Goal: Find specific page/section: Find specific page/section

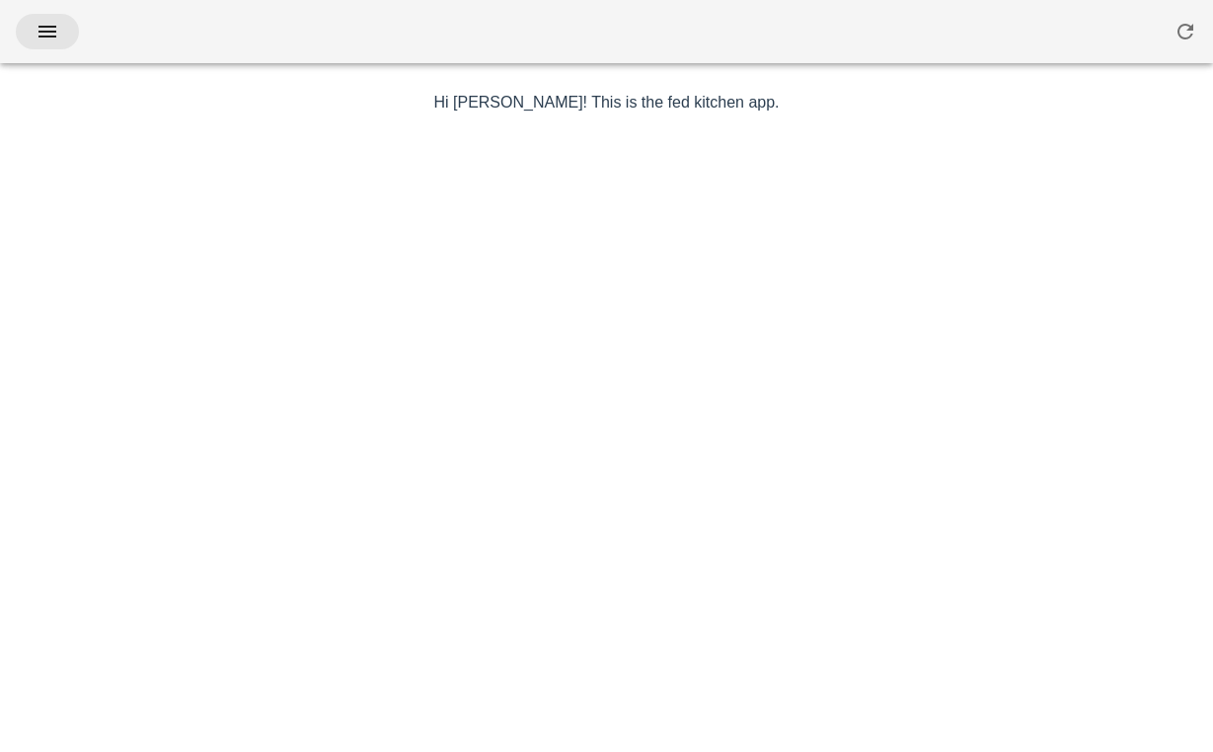
click at [67, 34] on button "button" at bounding box center [47, 32] width 63 height 36
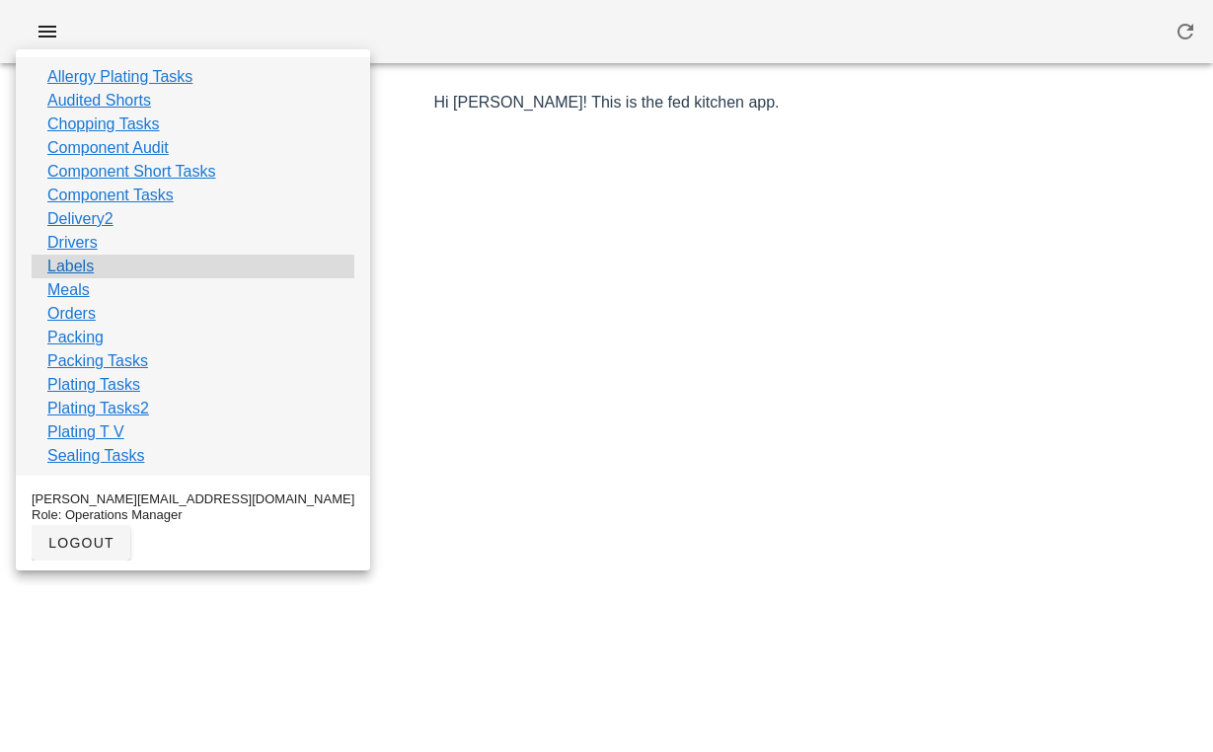
click at [73, 266] on link "Labels" at bounding box center [70, 267] width 46 height 24
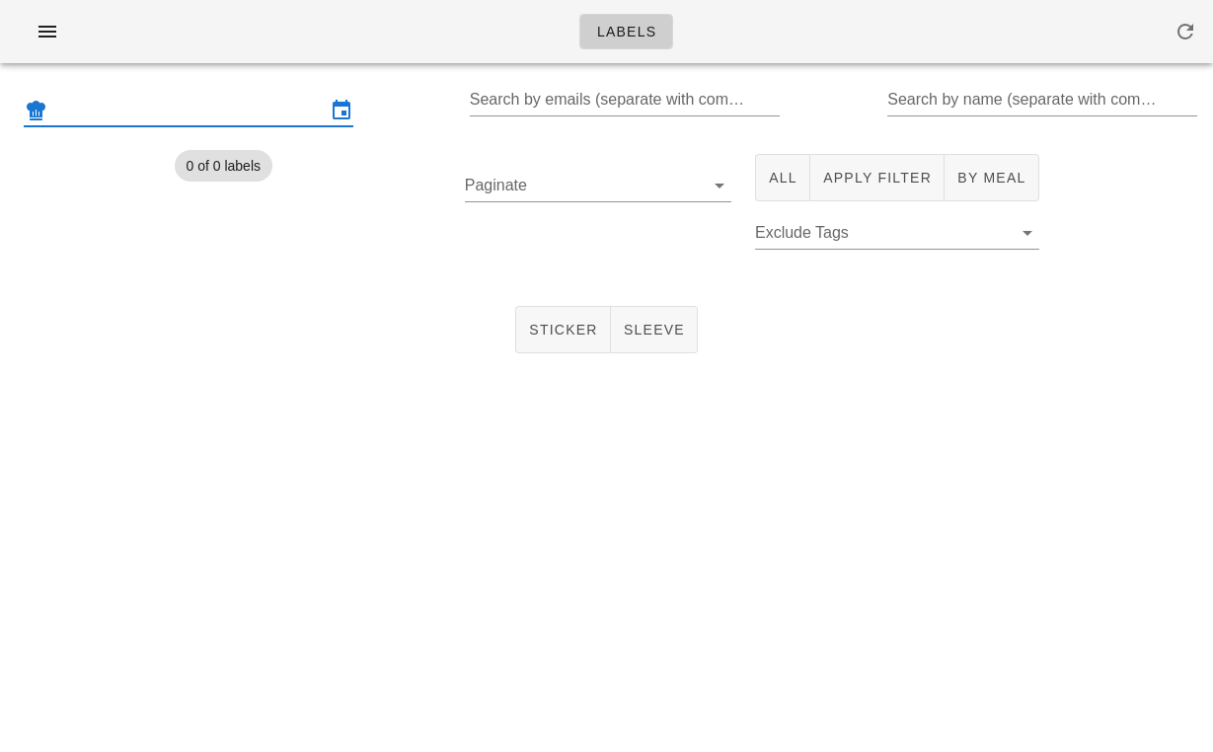
click at [197, 105] on input "text" at bounding box center [188, 111] width 274 height 32
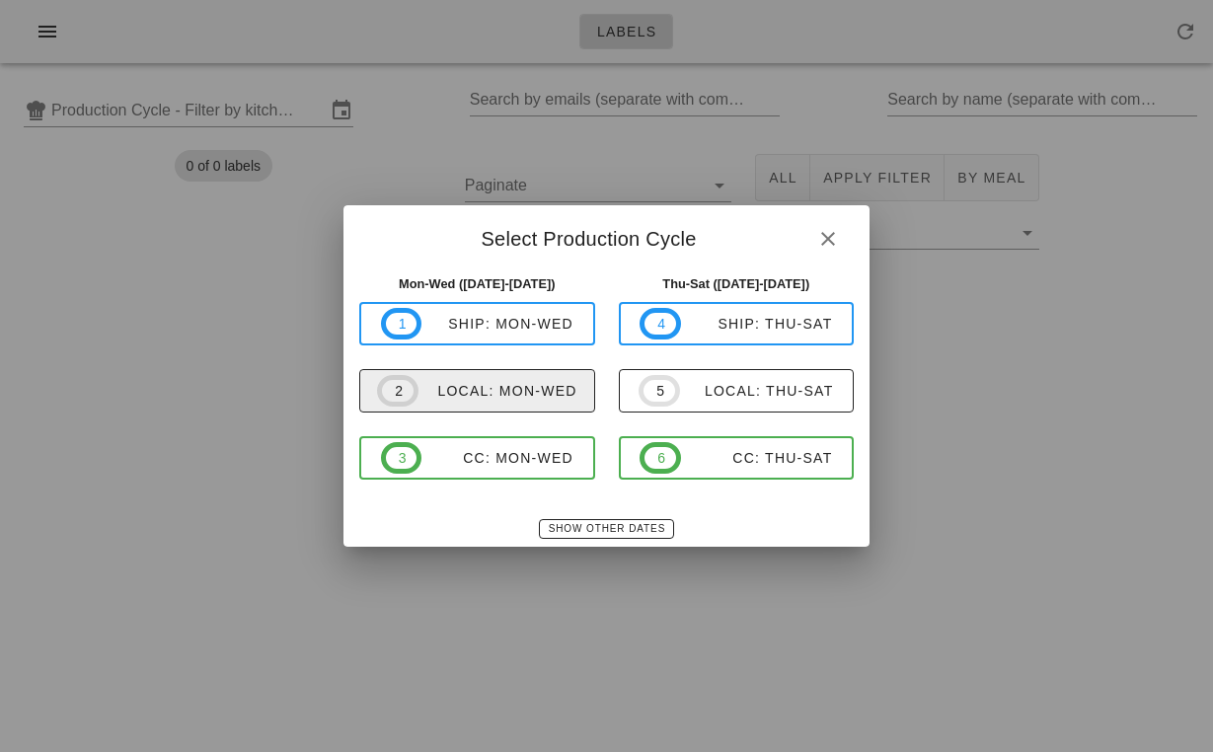
click at [498, 408] on button "2 local: Mon-Wed" at bounding box center [477, 390] width 236 height 43
type input "local: Mon-Wed ([DATE]-[DATE])"
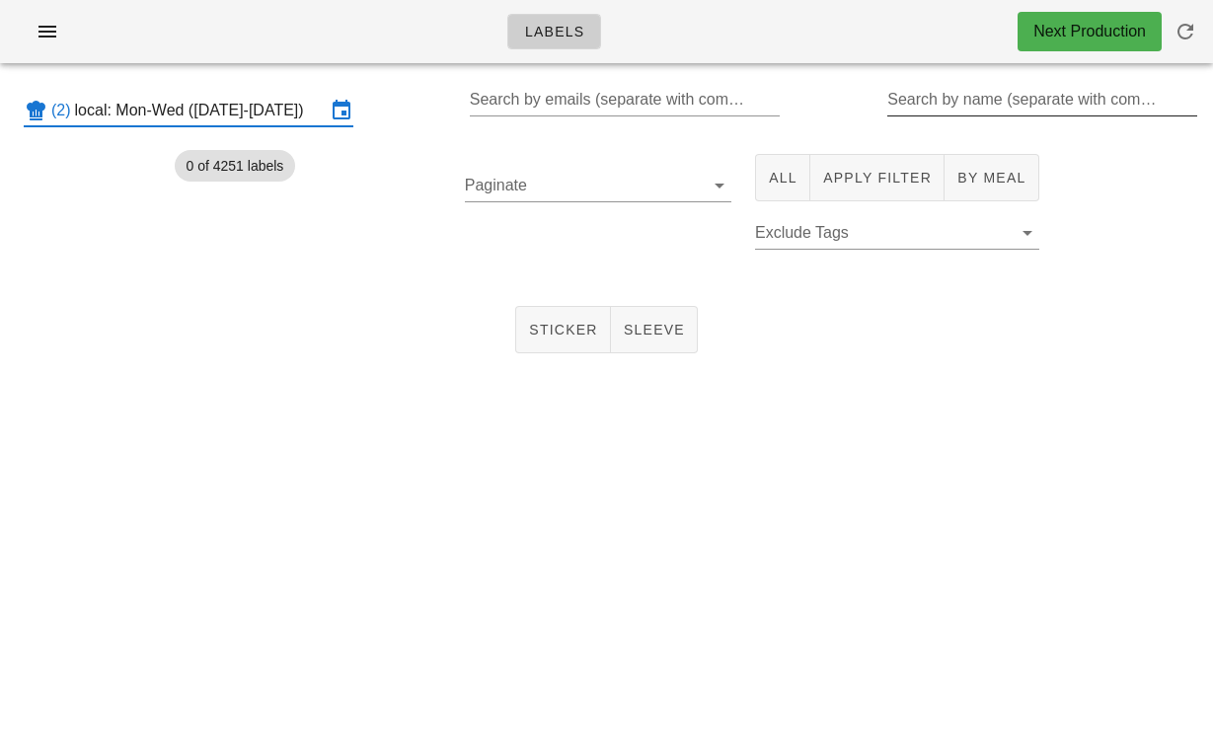
click at [959, 101] on input "Search by name (separate with comma, can be partial)" at bounding box center [1040, 100] width 306 height 32
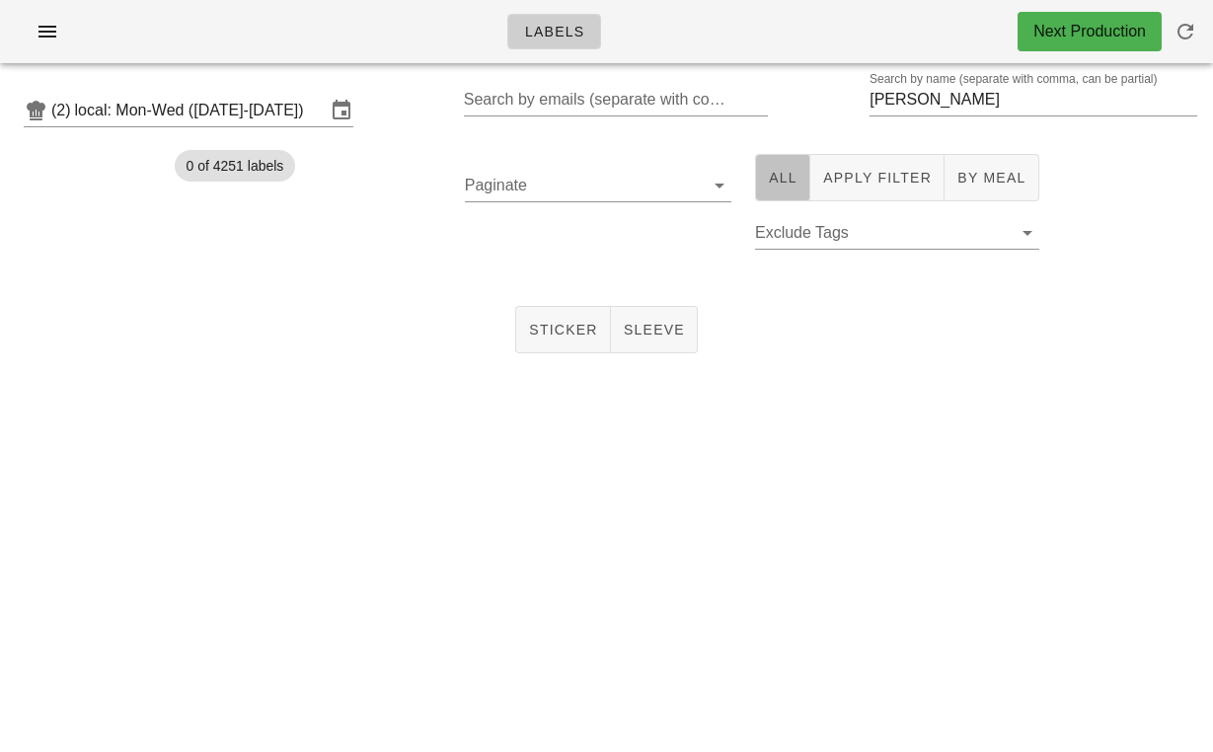
click at [786, 182] on span "All" at bounding box center [783, 178] width 30 height 16
click at [548, 357] on div "Sticker Sleeve" at bounding box center [606, 329] width 1213 height 63
click at [542, 333] on span "Sticker" at bounding box center [563, 330] width 70 height 16
click at [542, 182] on input "Paginate" at bounding box center [582, 186] width 235 height 32
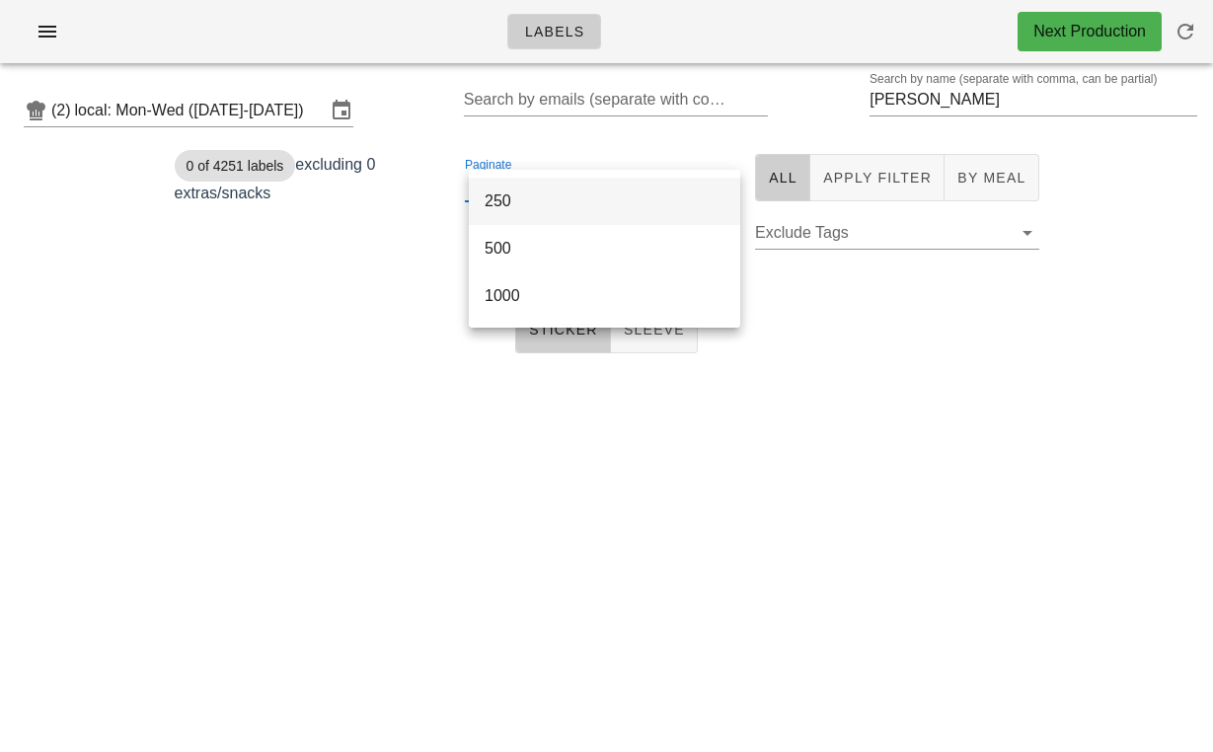
click at [526, 215] on div "250" at bounding box center [605, 201] width 240 height 42
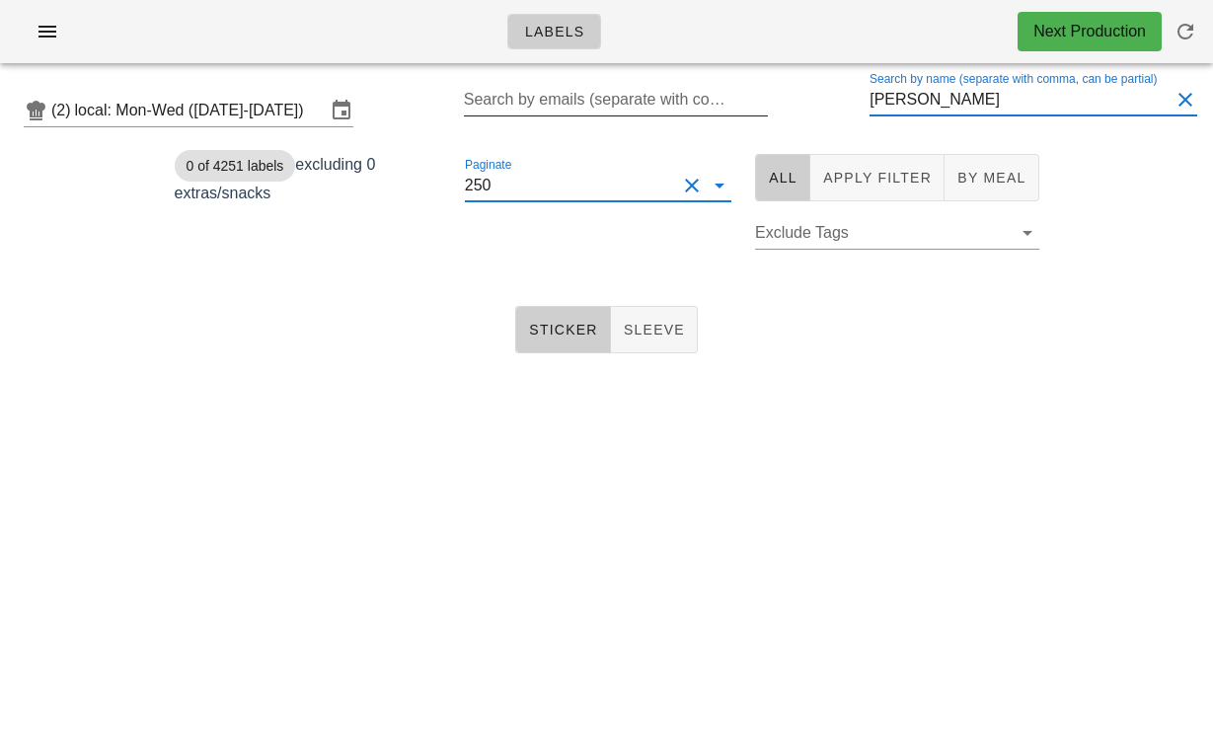
drag, startPoint x: 964, startPoint y: 100, endPoint x: 738, endPoint y: 102, distance: 226.1
click at [749, 101] on div "(2) local: Mon-Wed ([DATE]-[DATE]) Search by emails (separate with comma, can b…" at bounding box center [606, 110] width 1213 height 63
type input "brown"
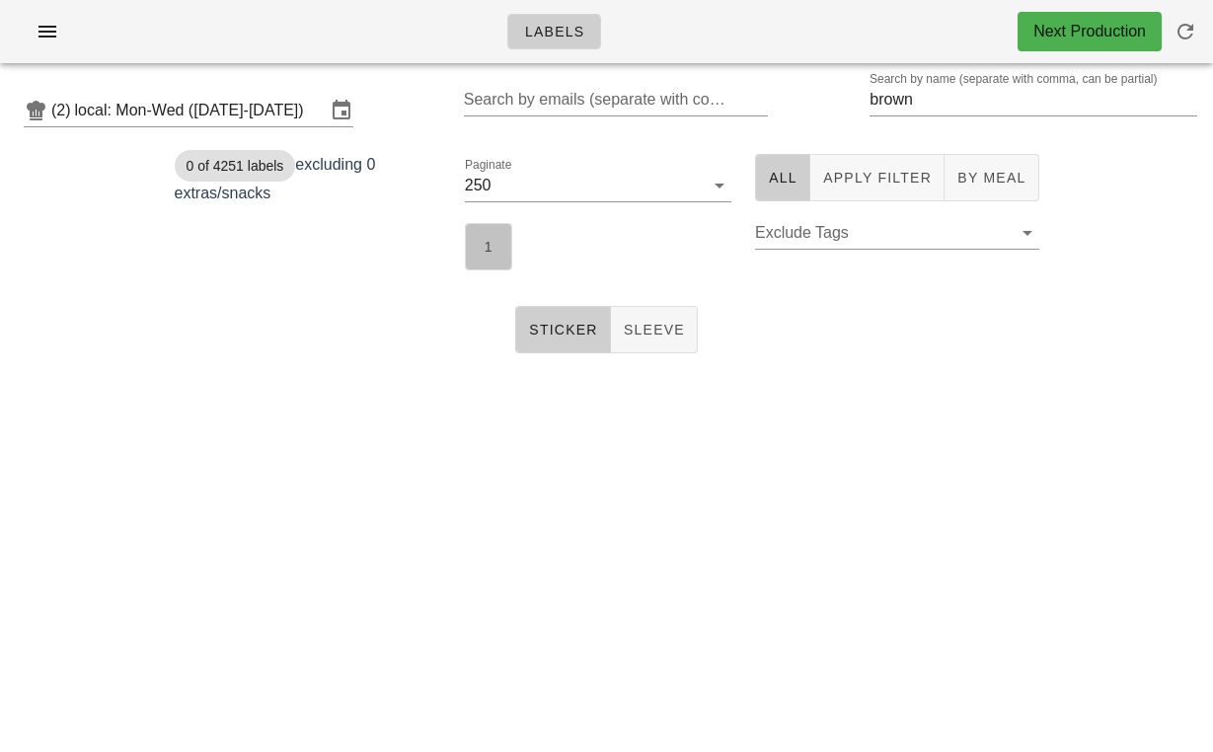
click at [512, 258] on button "1" at bounding box center [488, 246] width 47 height 47
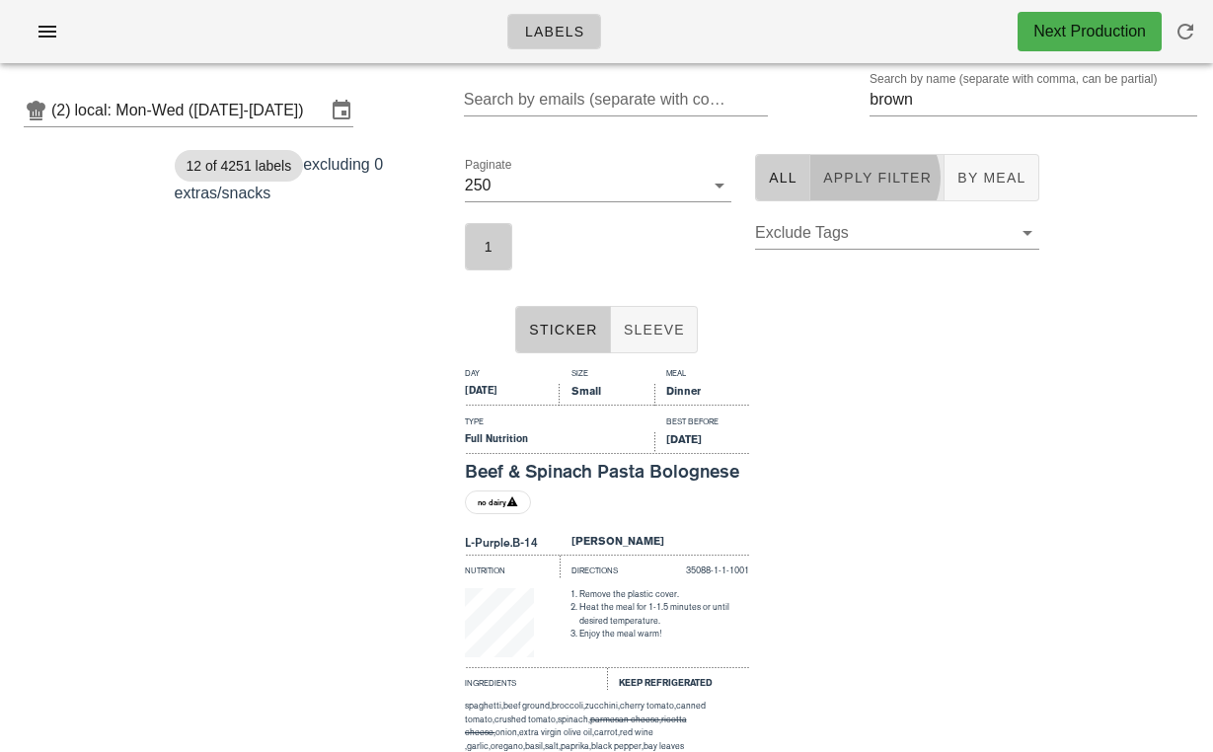
click at [855, 185] on span "Apply Filter" at bounding box center [877, 178] width 110 height 16
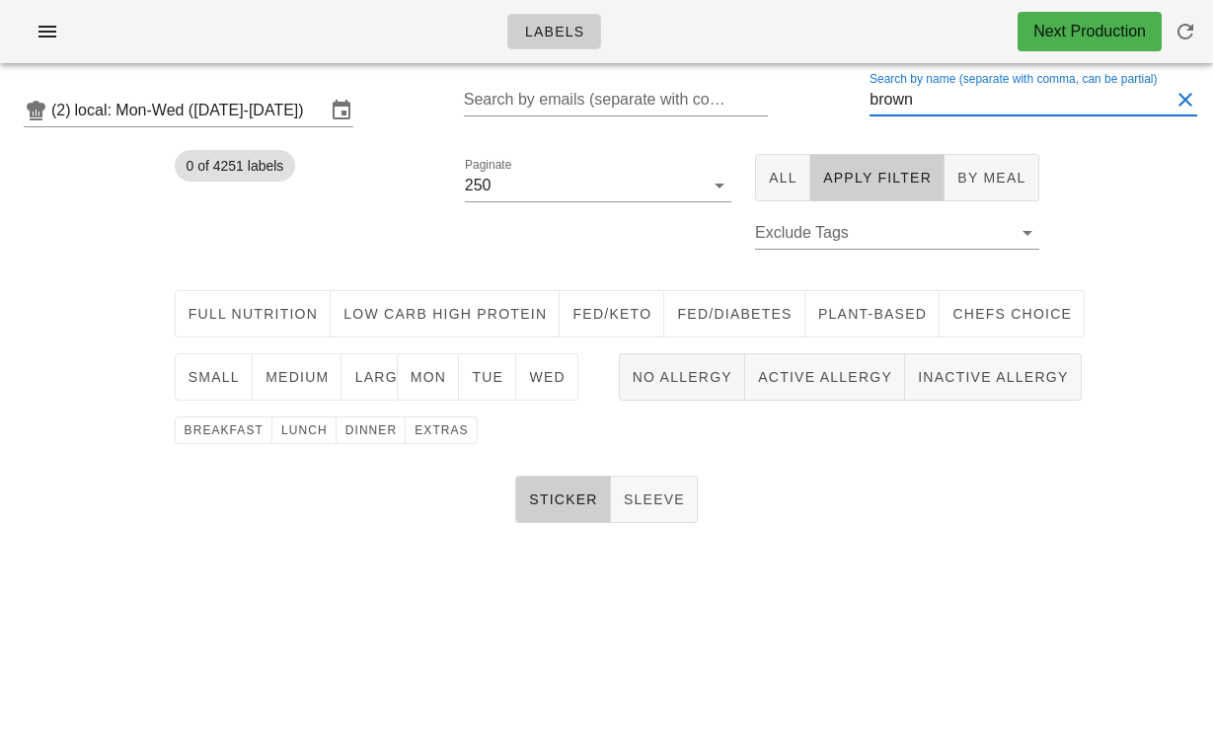
drag, startPoint x: 949, startPoint y: 104, endPoint x: 858, endPoint y: 106, distance: 90.8
click at [858, 106] on div "(2) local: Mon-Wed ([DATE]-[DATE]) Search by emails (separate with comma, can b…" at bounding box center [606, 110] width 1213 height 63
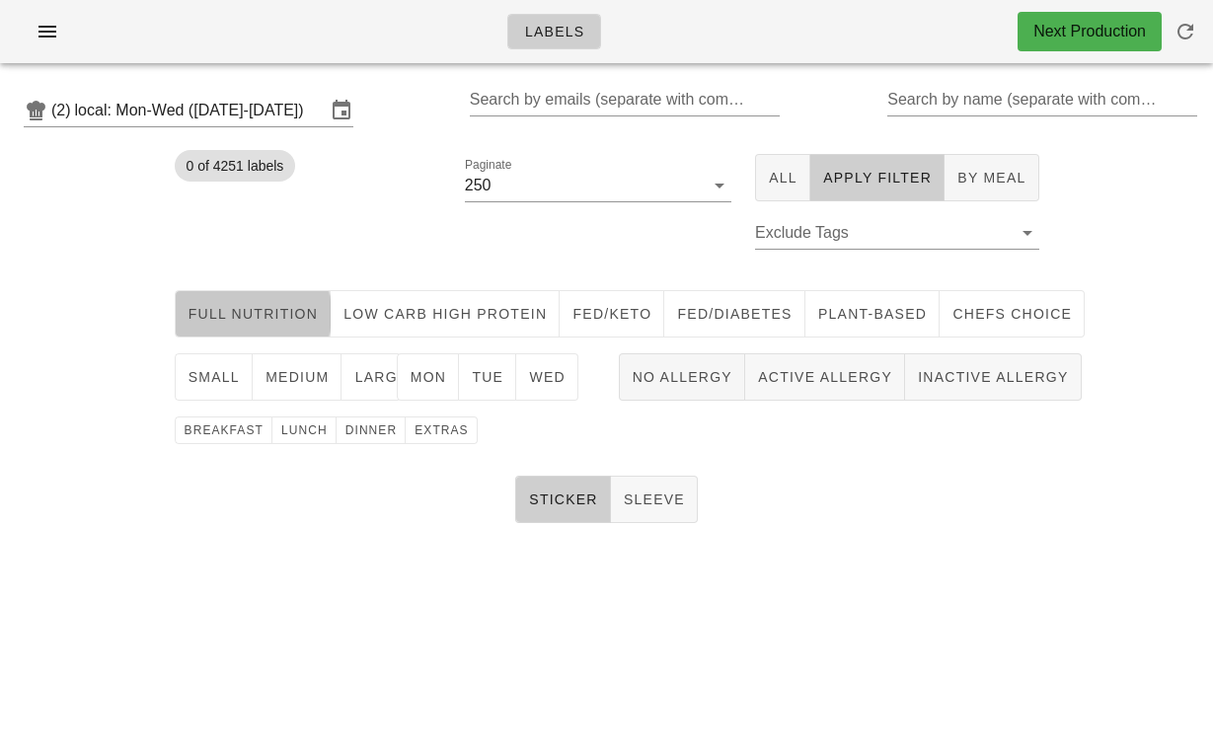
click at [284, 309] on span "Full Nutrition" at bounding box center [253, 314] width 131 height 16
click at [301, 376] on span "medium" at bounding box center [297, 377] width 65 height 16
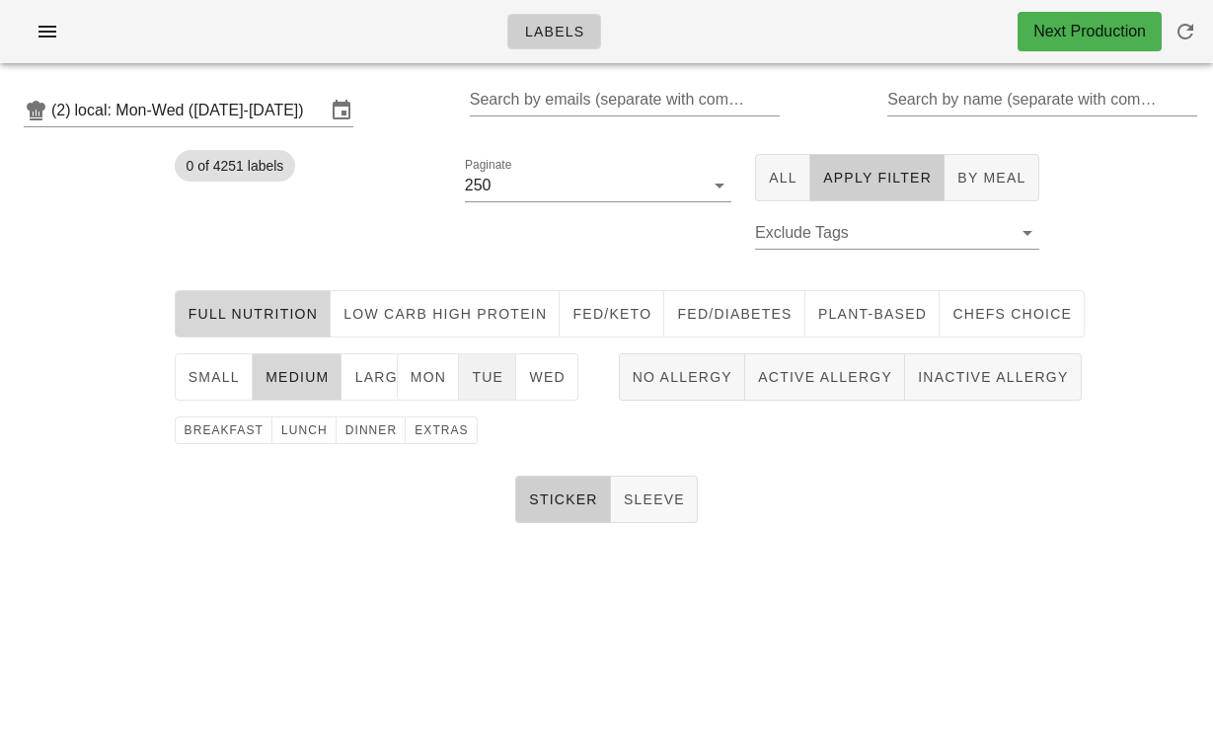
click at [481, 375] on span "Tue" at bounding box center [487, 377] width 33 height 16
click at [372, 429] on span "dinner" at bounding box center [370, 430] width 53 height 14
click at [495, 240] on span "1" at bounding box center [489, 247] width 22 height 16
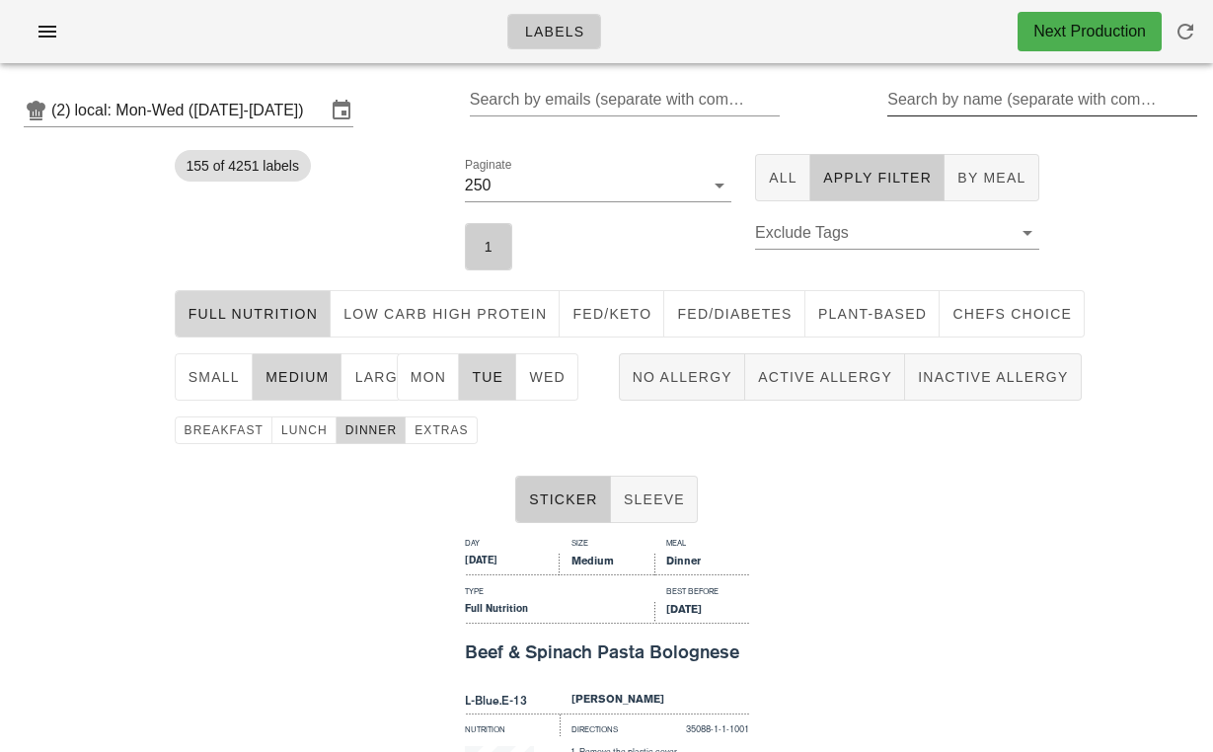
click at [968, 109] on input "Search by name (separate with comma, can be partial)" at bounding box center [1040, 100] width 306 height 32
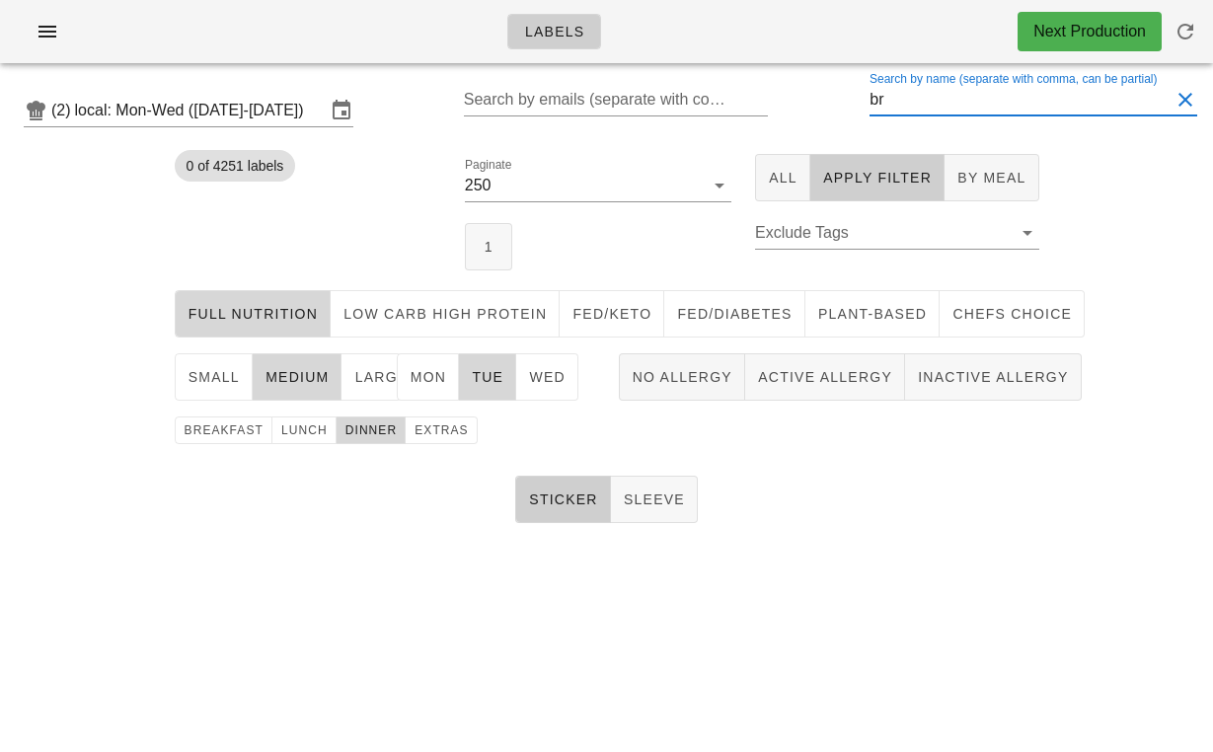
type input "b"
type input "z"
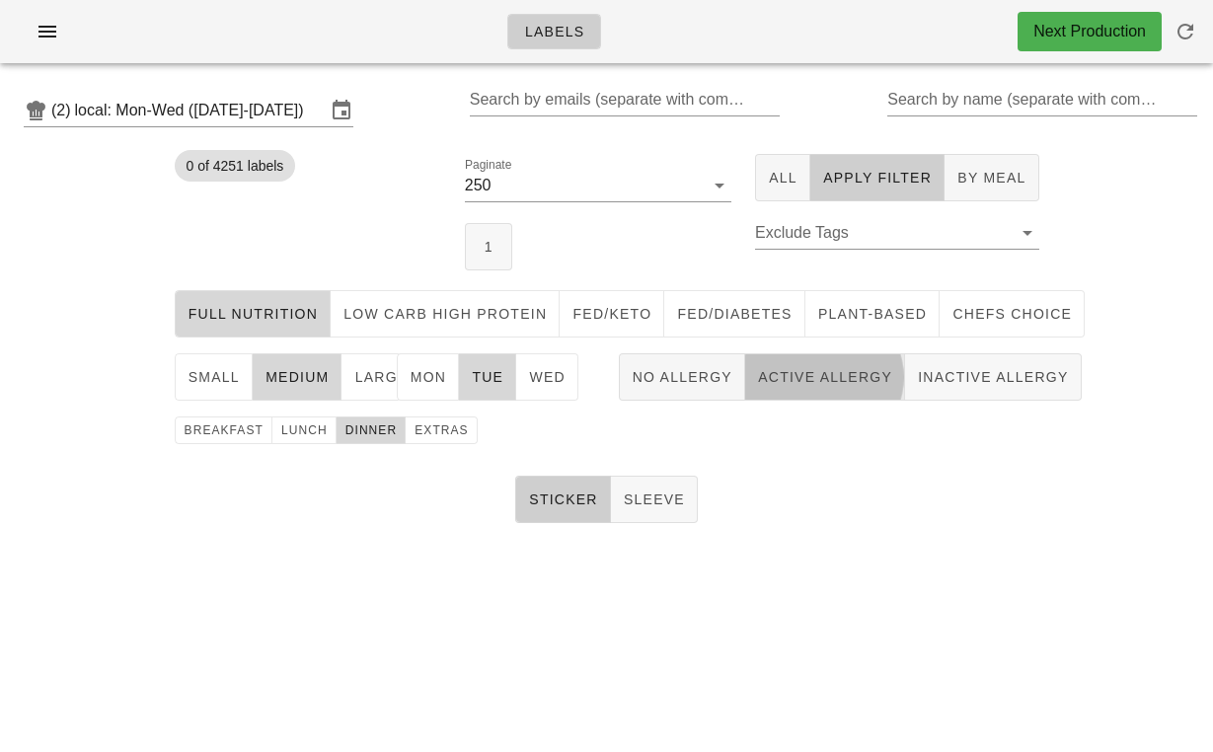
click at [850, 380] on span "Active Allergy" at bounding box center [824, 377] width 135 height 16
click at [497, 261] on button "1" at bounding box center [488, 246] width 47 height 47
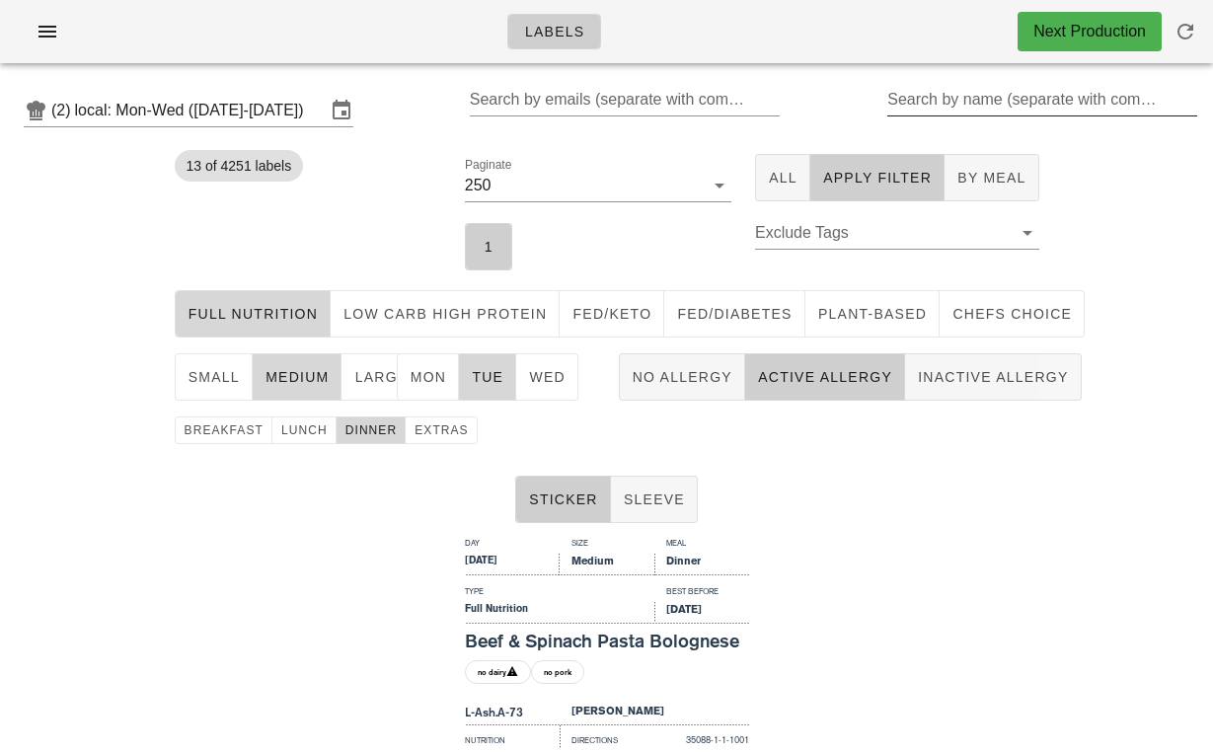
click at [955, 87] on div "Search by name (separate with comma, can be partial)" at bounding box center [1040, 100] width 306 height 32
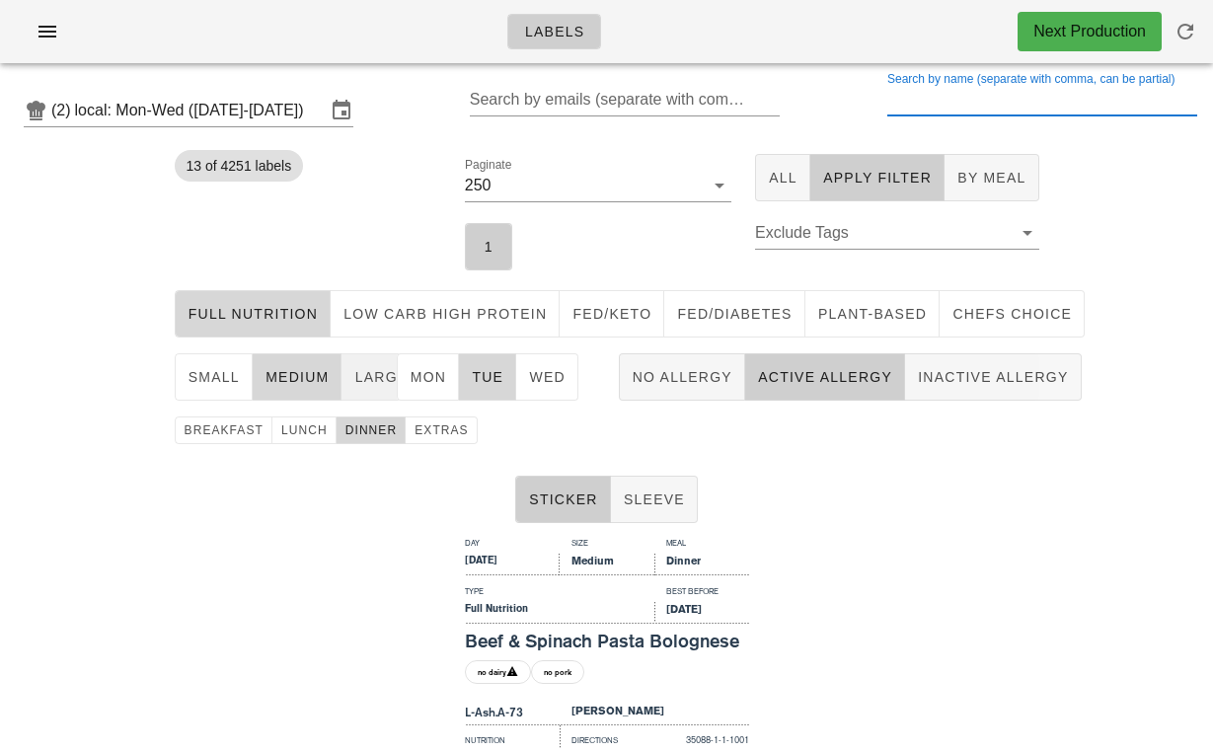
click at [380, 380] on span "large" at bounding box center [380, 377] width 54 height 16
click at [956, 108] on input "Search by name (separate with comma, can be partial)" at bounding box center [1040, 100] width 306 height 32
type input "k"
drag, startPoint x: 913, startPoint y: 109, endPoint x: 825, endPoint y: 110, distance: 87.9
click at [825, 110] on div "(2) local: Mon-Wed ([DATE]-[DATE]) Search by emails (separate with comma, can b…" at bounding box center [606, 110] width 1213 height 63
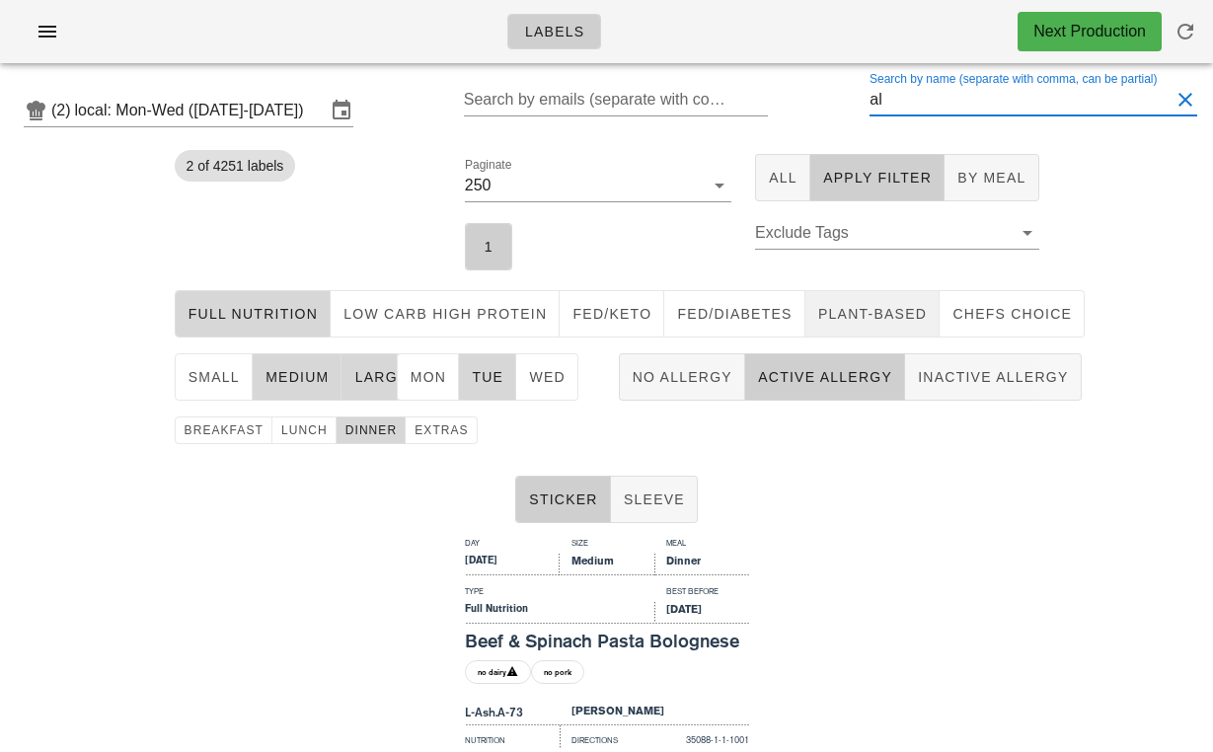
click at [853, 316] on span "Plant-Based" at bounding box center [872, 314] width 110 height 16
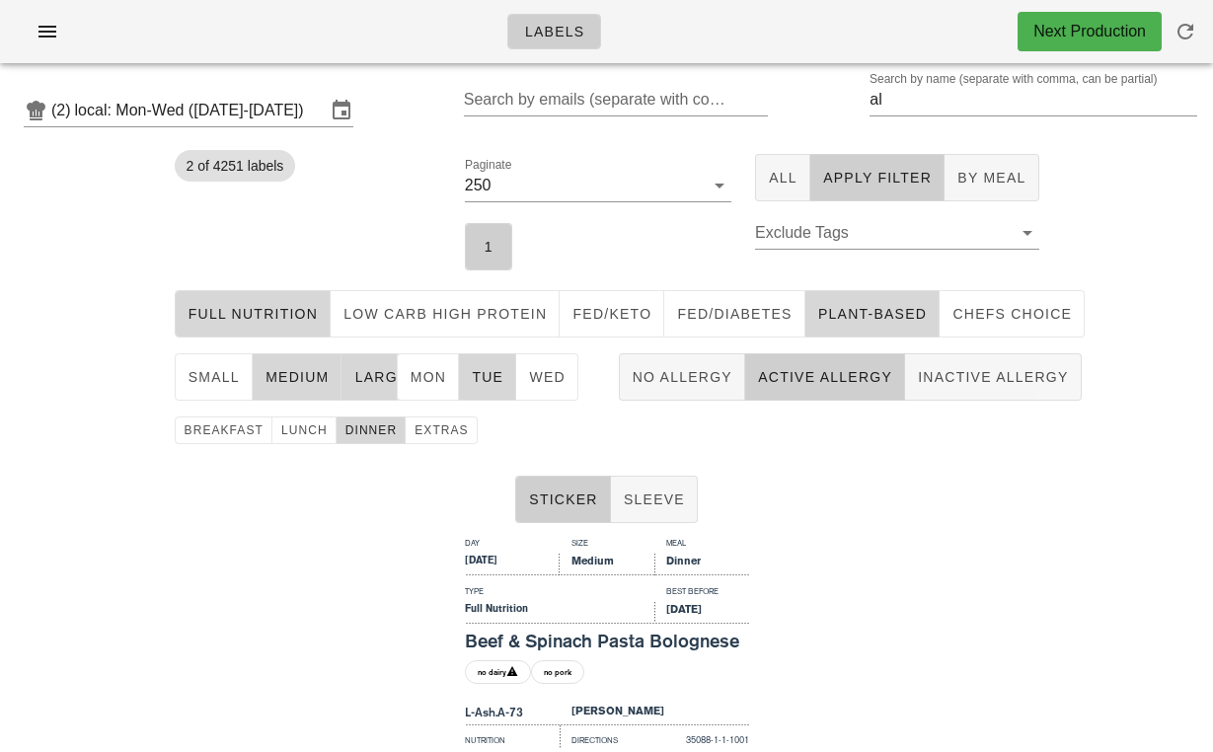
click at [284, 309] on span "Full Nutrition" at bounding box center [253, 314] width 131 height 16
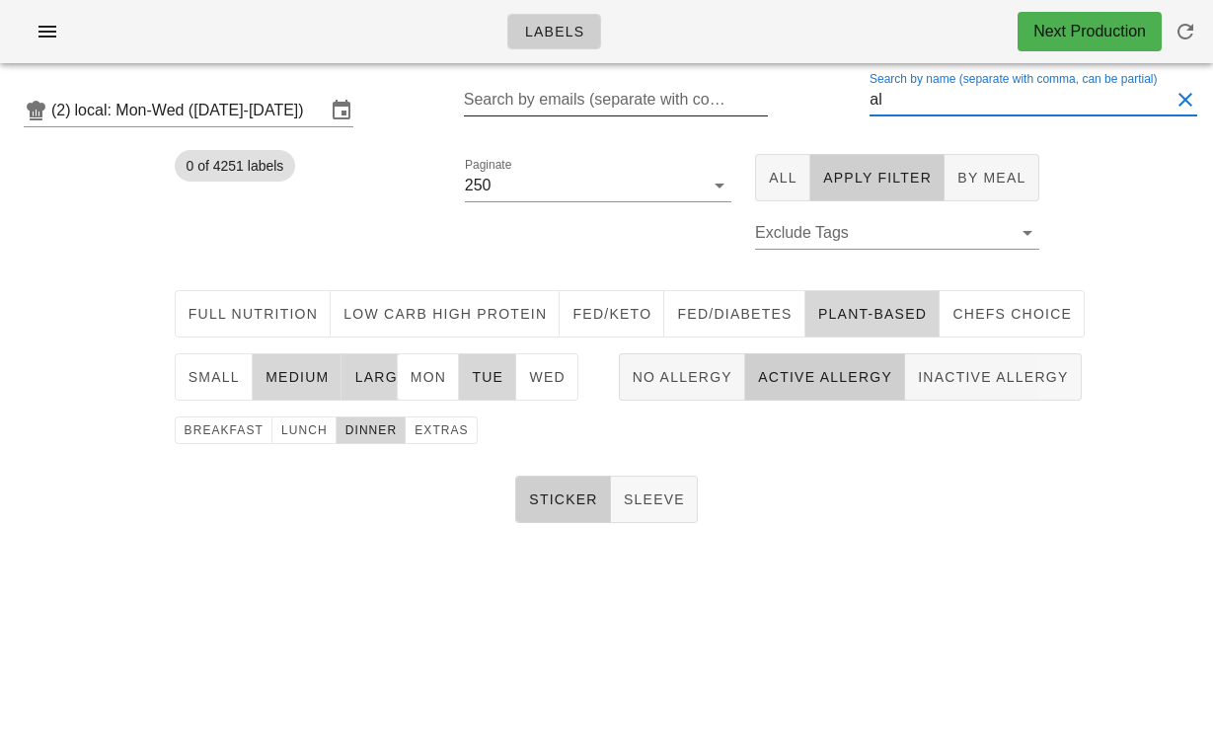
drag, startPoint x: 909, startPoint y: 105, endPoint x: 760, endPoint y: 100, distance: 149.1
click at [760, 100] on div "(2) local: Mon-Wed ([DATE]-[DATE]) Search by emails (separate with comma, can b…" at bounding box center [606, 110] width 1213 height 63
click at [492, 243] on span "1" at bounding box center [489, 247] width 22 height 16
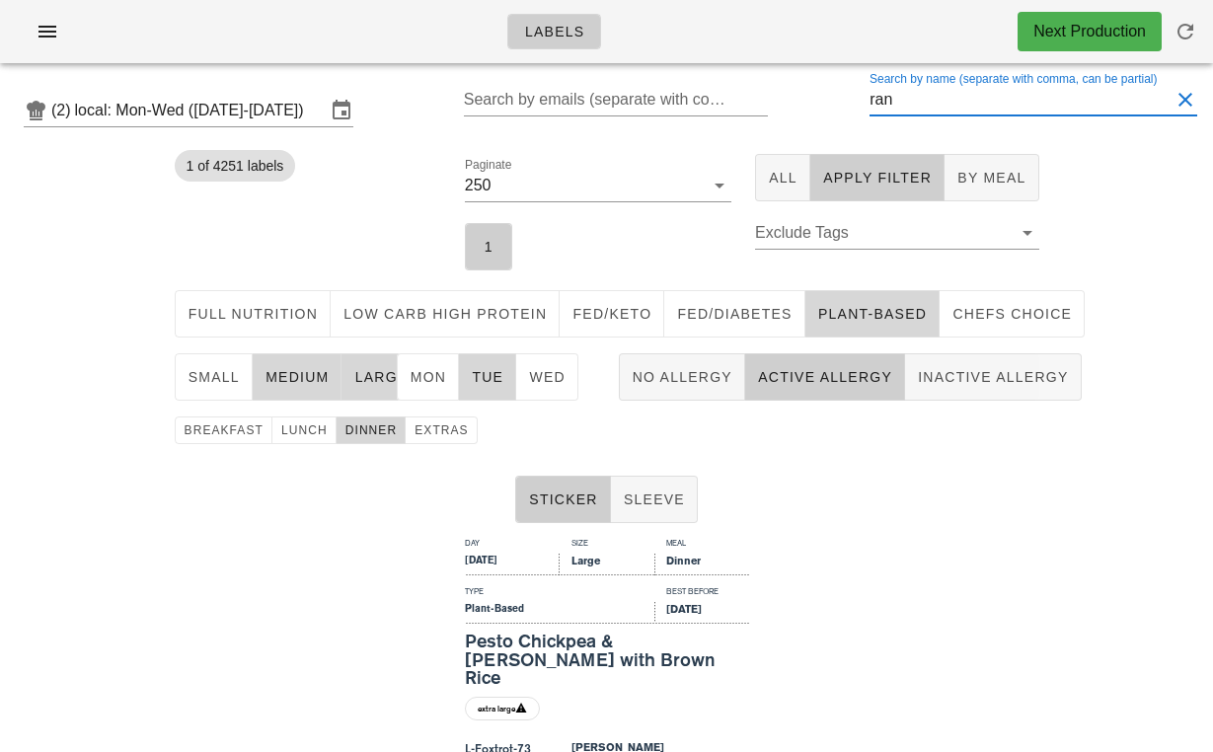
drag, startPoint x: 956, startPoint y: 99, endPoint x: 797, endPoint y: 97, distance: 158.9
click at [797, 97] on div "(2) local: Mon-Wed ([DATE]-[DATE]) Search by emails (separate with comma, can b…" at bounding box center [606, 110] width 1213 height 63
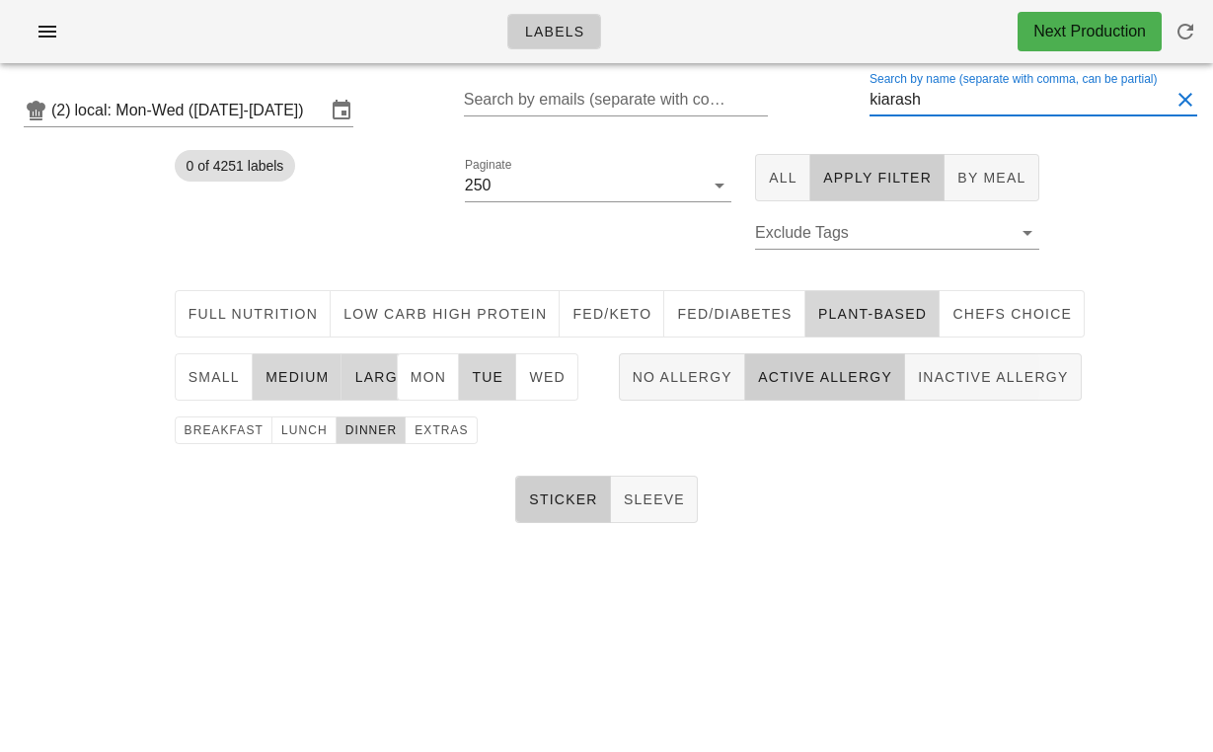
type input "kiarash"
click at [283, 311] on span "Full Nutrition" at bounding box center [253, 314] width 131 height 16
drag, startPoint x: 934, startPoint y: 107, endPoint x: 782, endPoint y: 103, distance: 152.1
click at [782, 103] on div "(2) local: Mon-Wed ([DATE]-[DATE]) Search by emails (separate with comma, can b…" at bounding box center [606, 110] width 1213 height 63
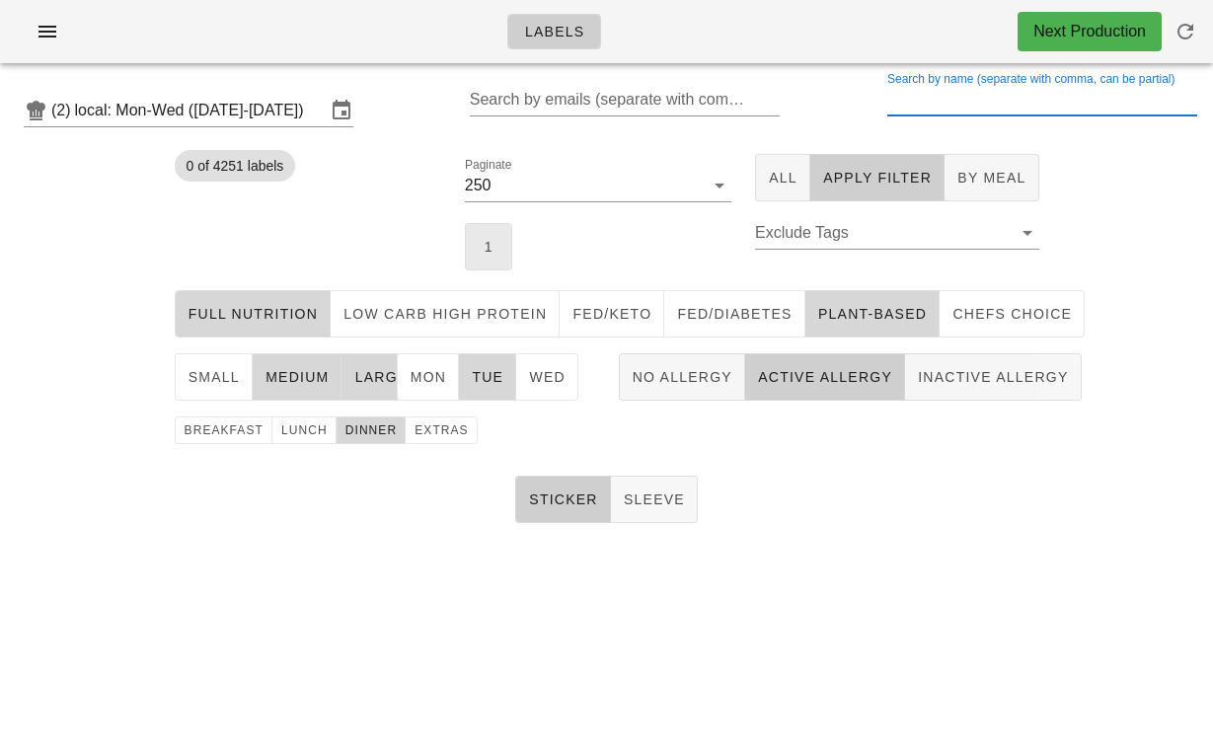
click at [503, 253] on button "1" at bounding box center [488, 246] width 47 height 47
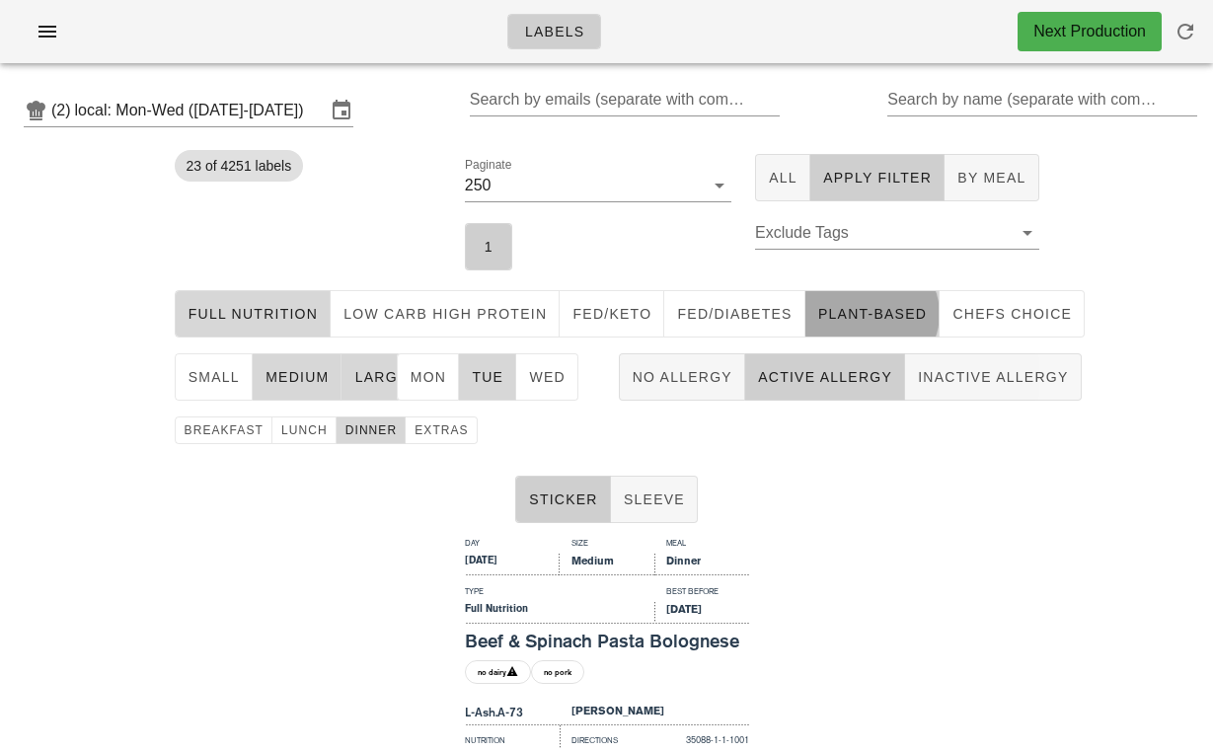
click at [849, 324] on button "Plant-Based" at bounding box center [872, 313] width 134 height 47
click at [931, 123] on div at bounding box center [1042, 130] width 310 height 14
click at [927, 120] on div "Search by name (separate with comma, can be partial)" at bounding box center [1042, 110] width 310 height 53
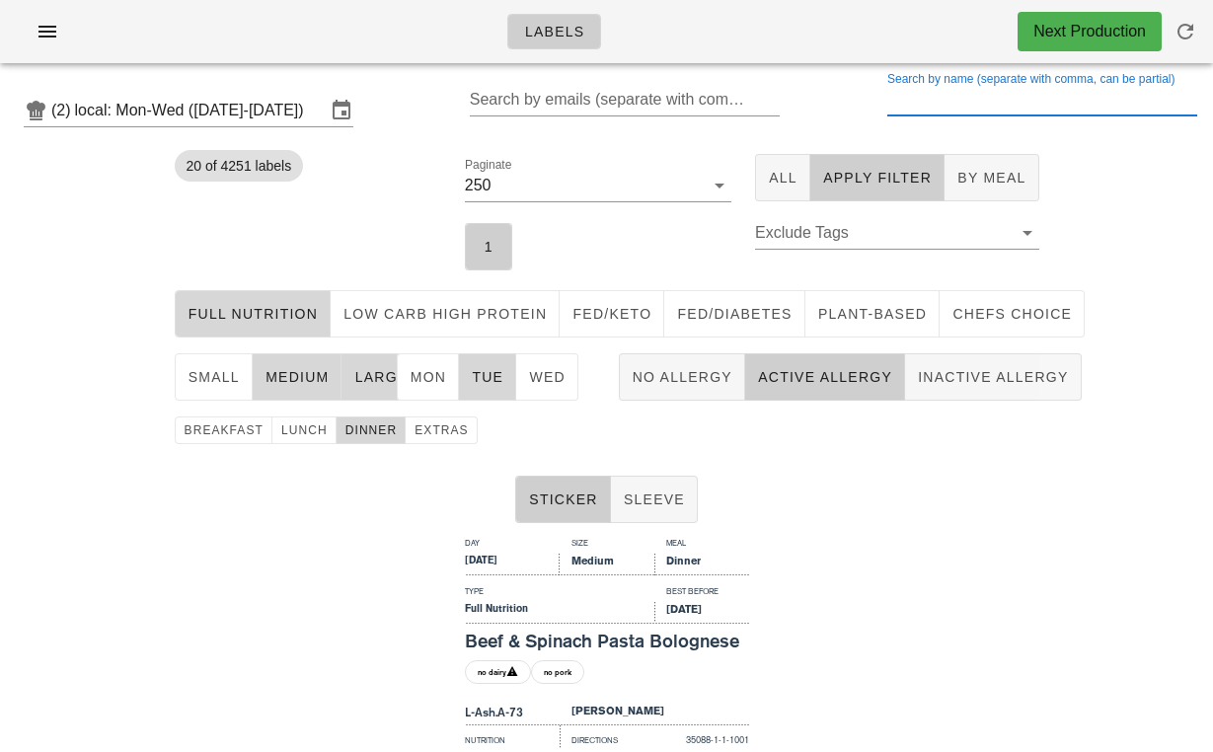
click at [914, 99] on input "Search by name (separate with comma, can be partial)" at bounding box center [1040, 100] width 306 height 32
type input "ra"
